Goal: Information Seeking & Learning: Learn about a topic

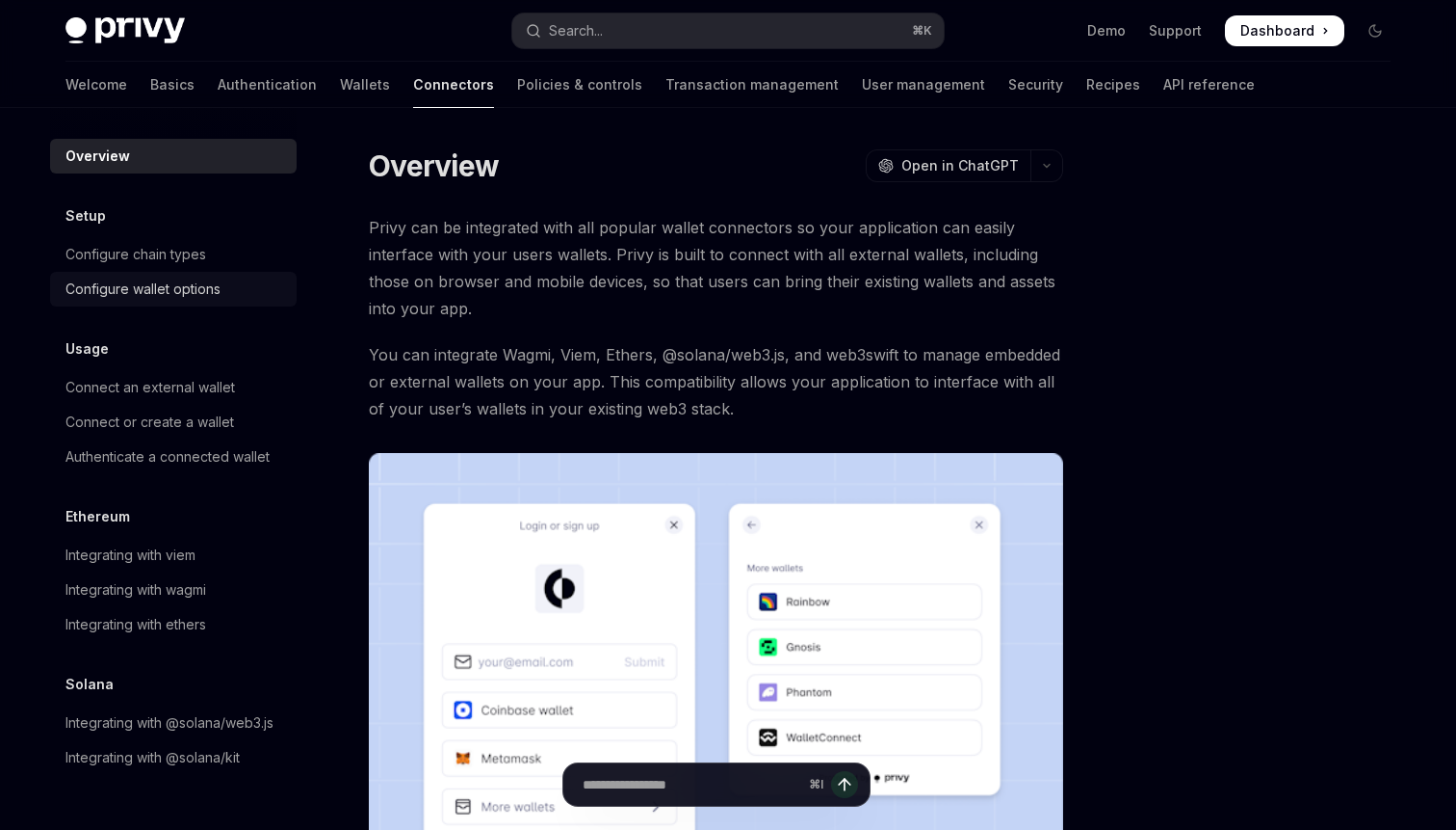
click at [160, 285] on div "Configure wallet options" at bounding box center [142, 289] width 155 height 23
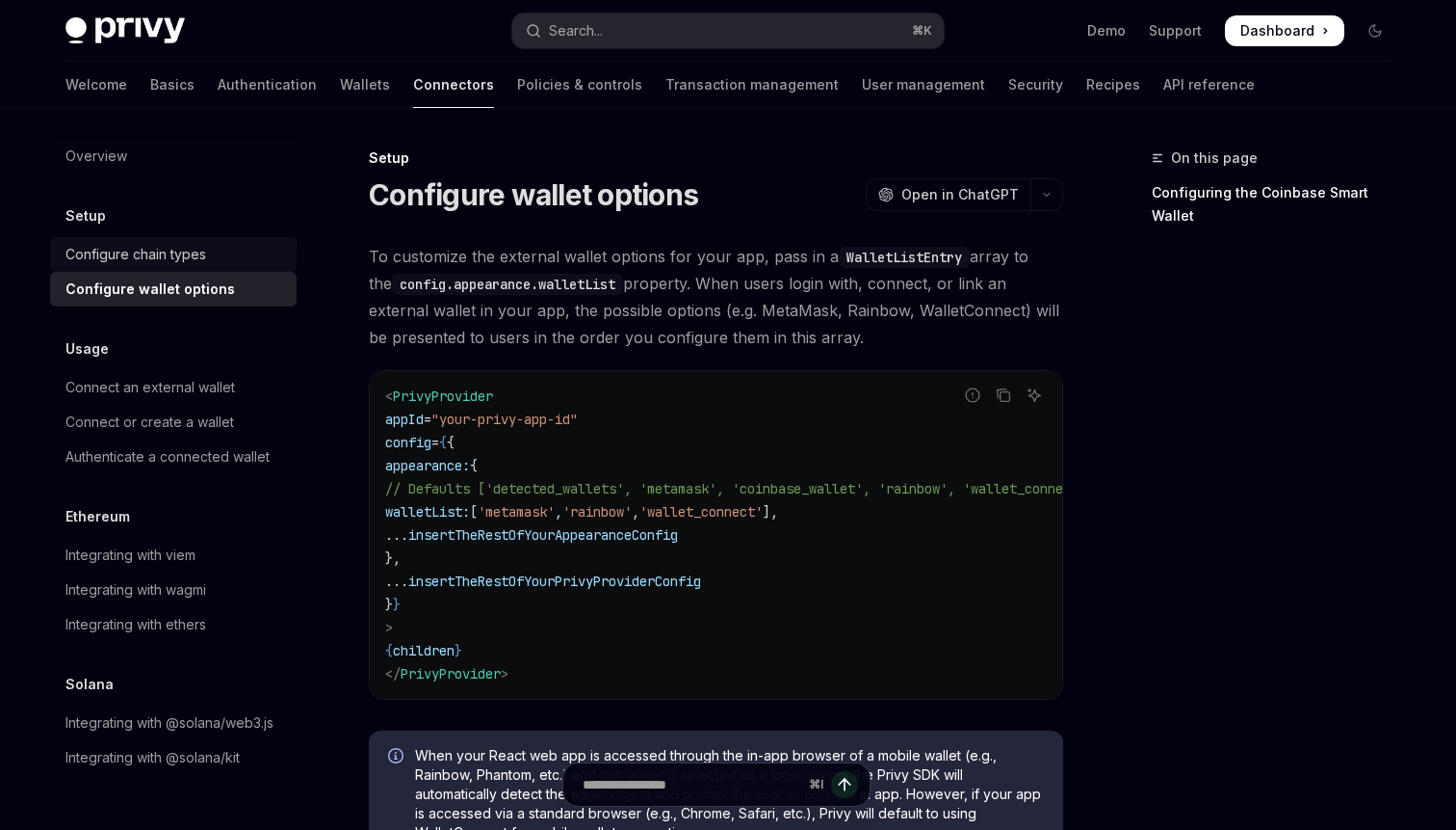
click at [176, 256] on div "Configure chain types" at bounding box center [135, 254] width 140 height 23
type textarea "*"
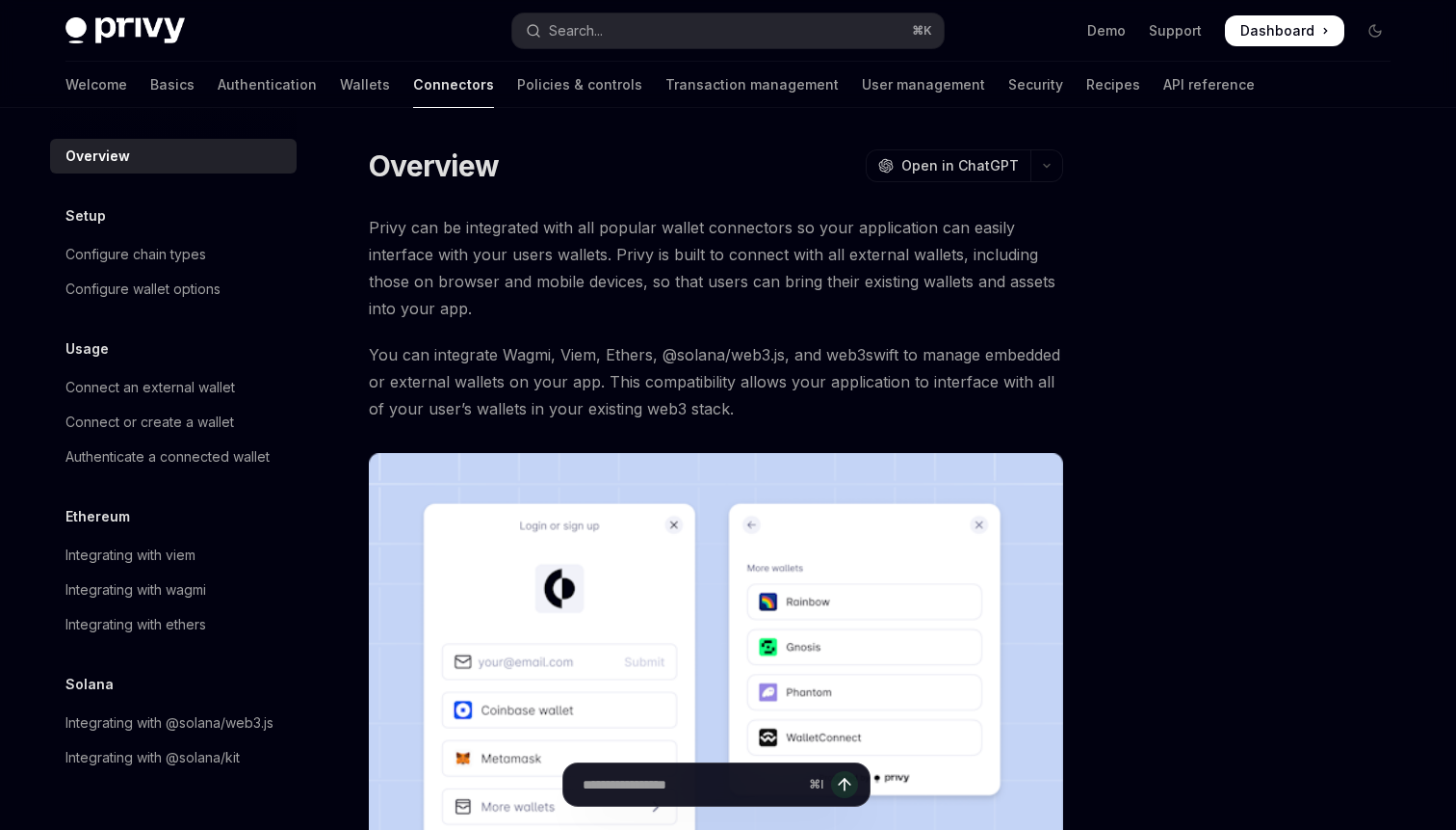
click at [805, 336] on div "Privy can be integrated with all popular wallet connectors so your application …" at bounding box center [715, 581] width 694 height 735
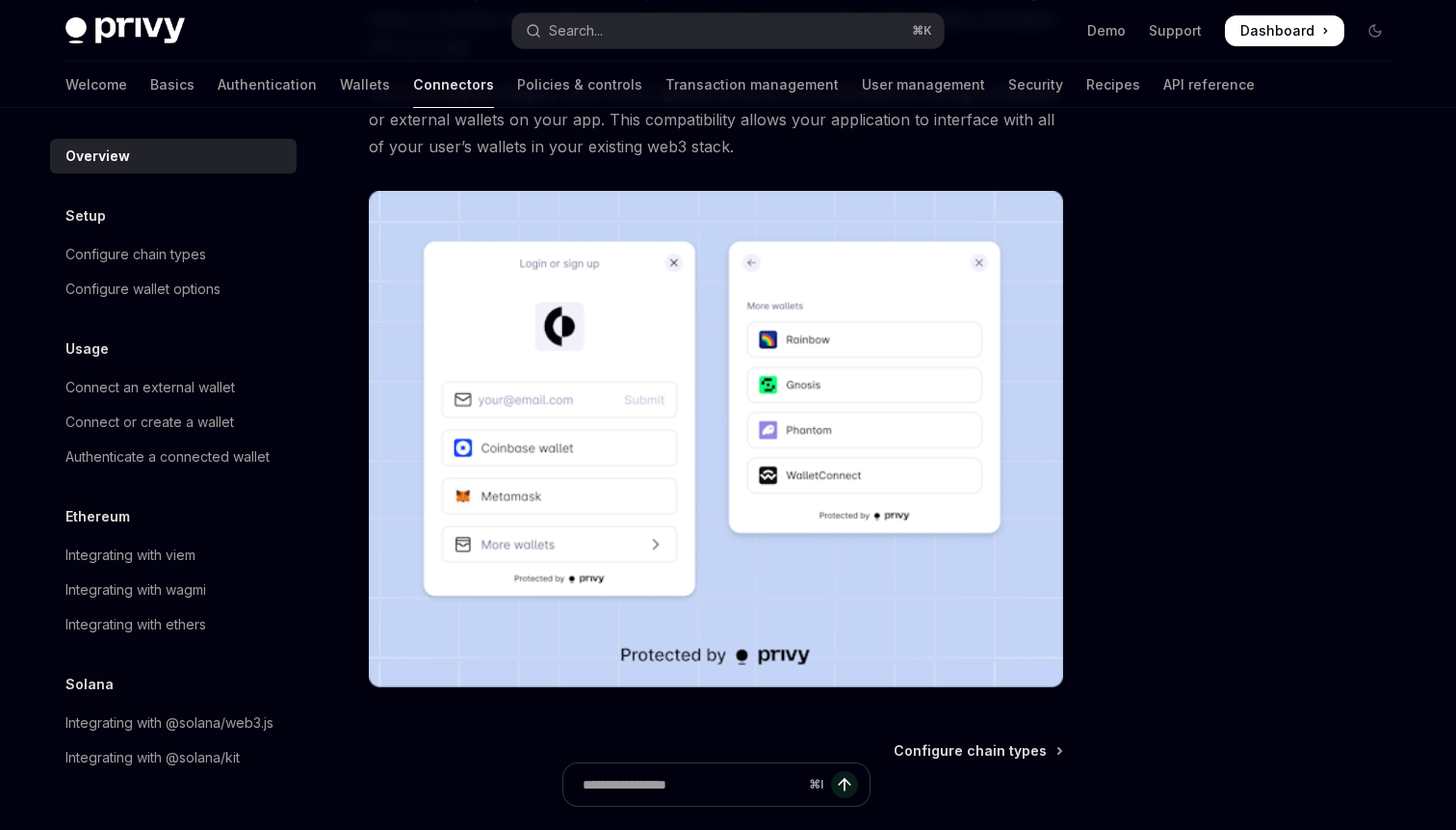
scroll to position [261, 0]
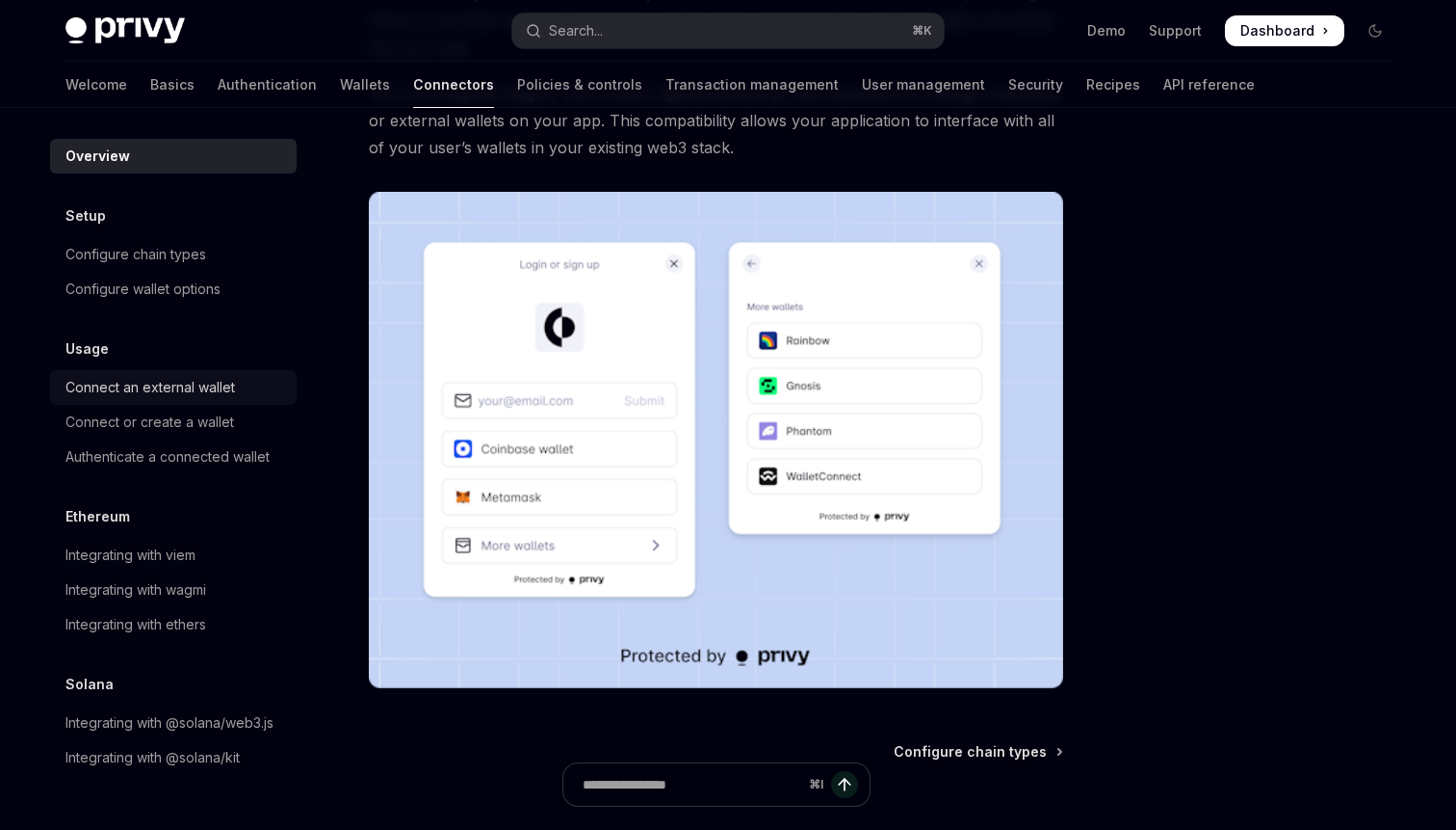
click at [189, 384] on div "Connect an external wallet" at bounding box center [150, 386] width 170 height 23
type textarea "*"
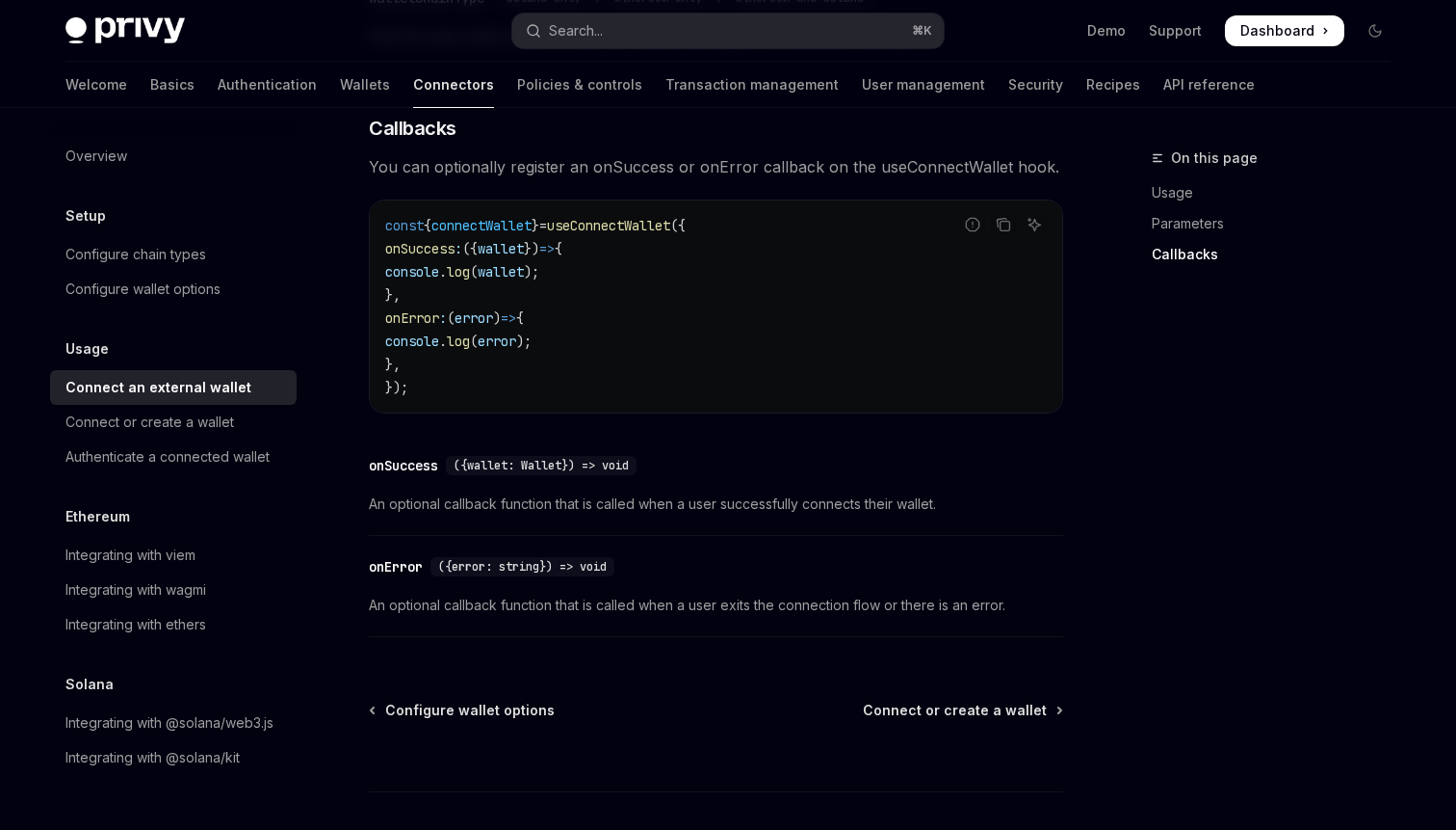
scroll to position [1166, 0]
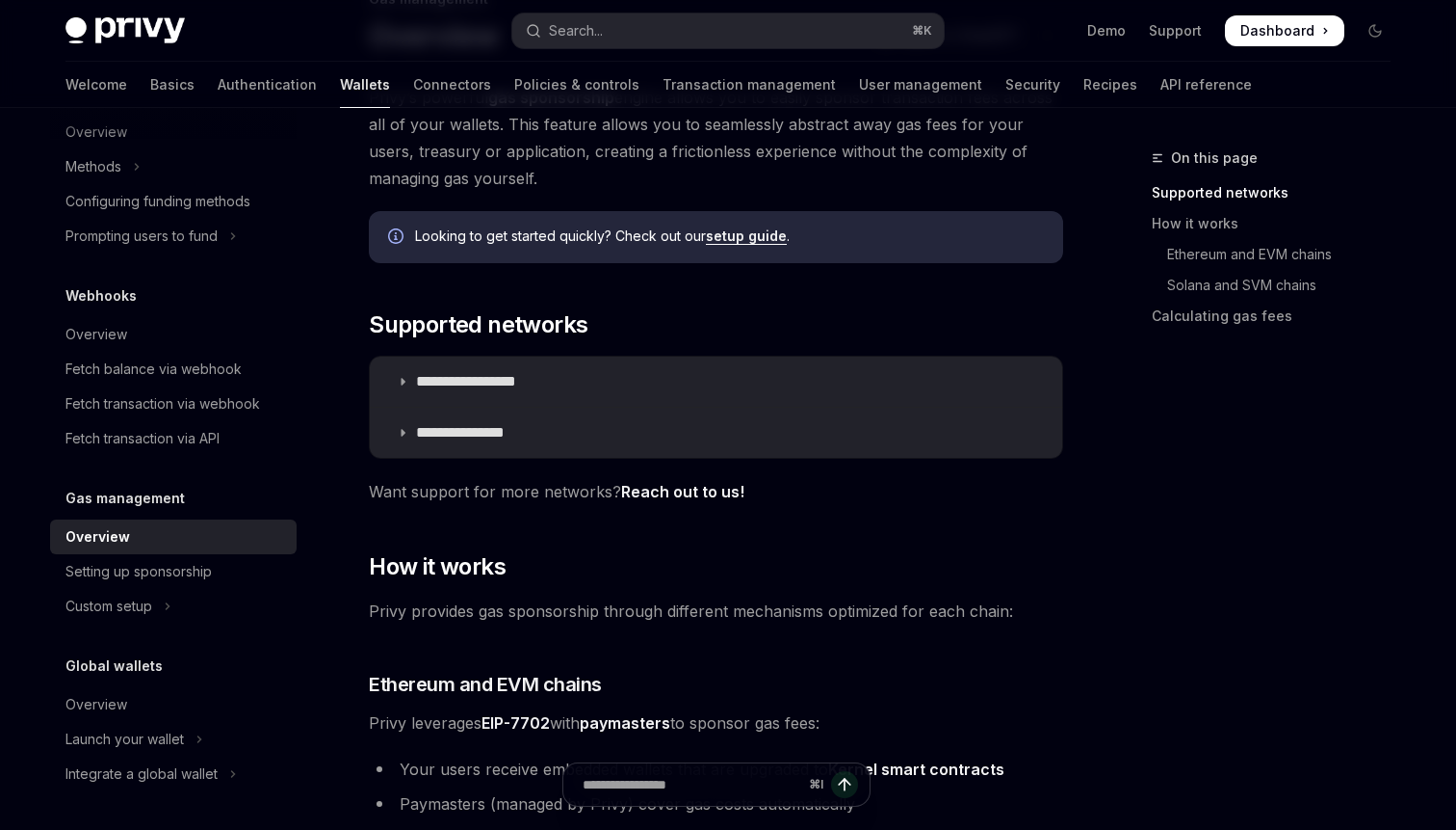
scroll to position [201, 0]
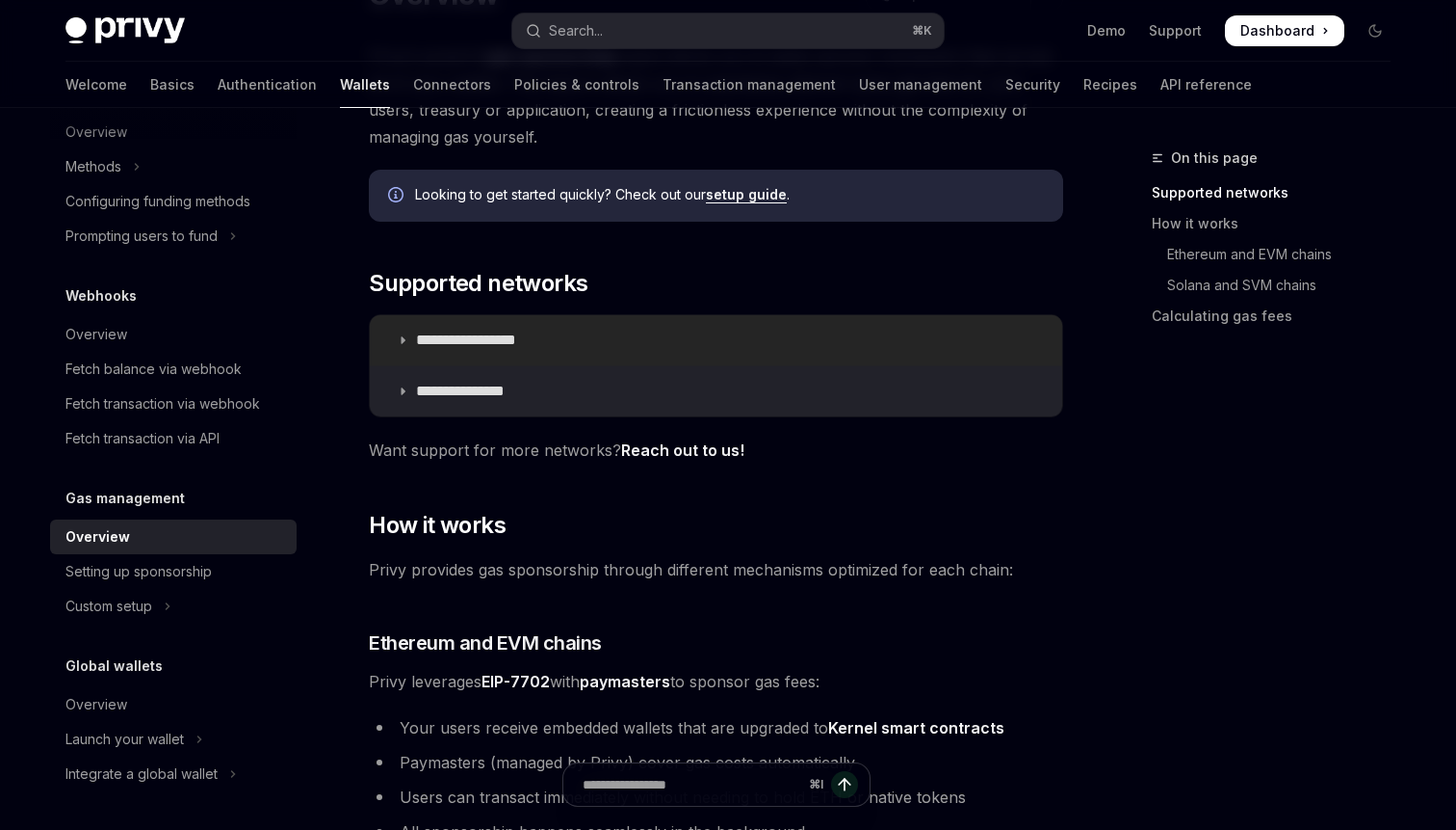
click at [555, 338] on p "**********" at bounding box center [487, 340] width 143 height 20
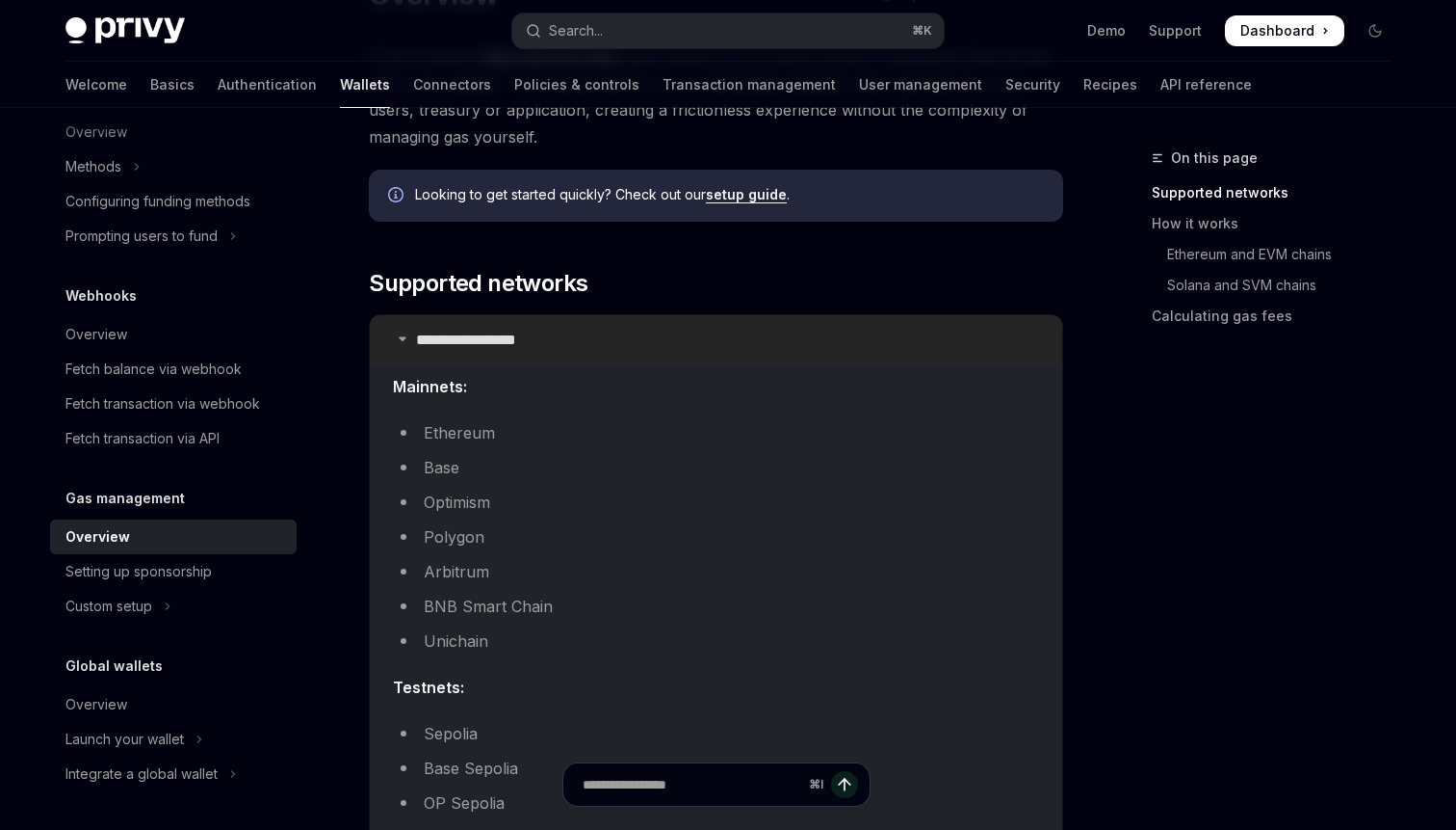
click at [555, 338] on p "**********" at bounding box center [487, 340] width 143 height 20
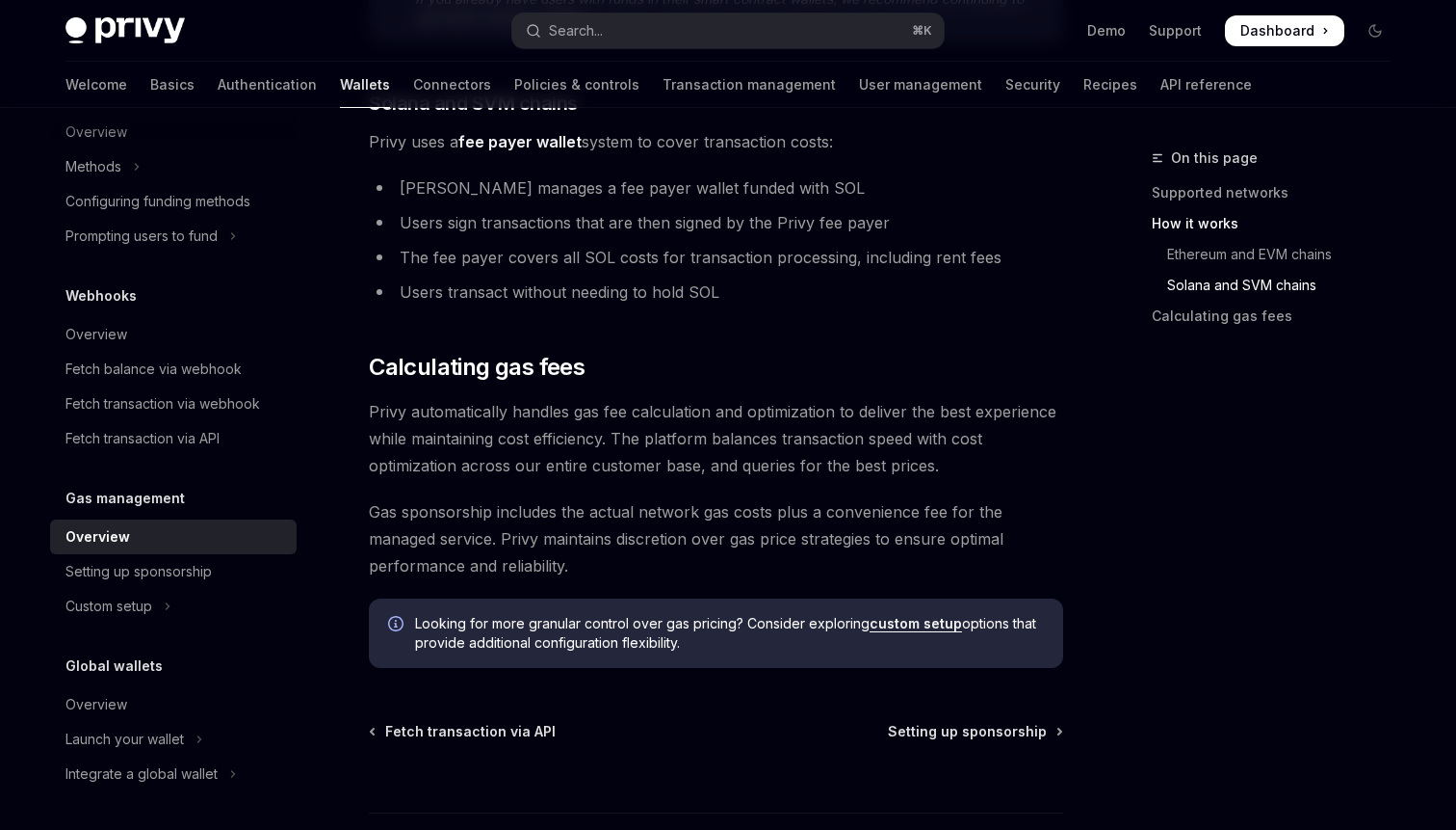
scroll to position [1292, 0]
